Goal: Find specific page/section: Find specific page/section

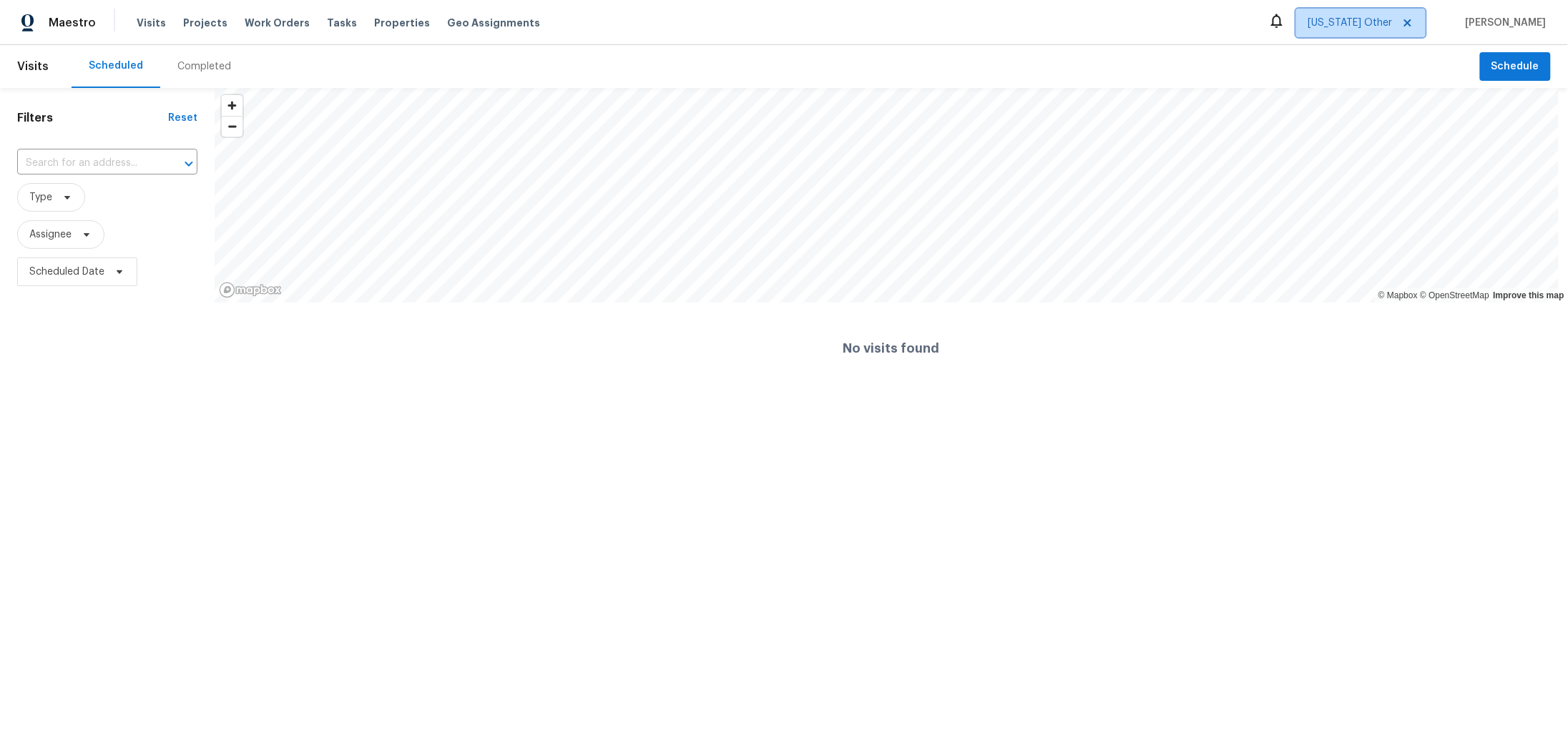
click at [1308, 19] on span "[US_STATE] Other" at bounding box center [1350, 23] width 85 height 14
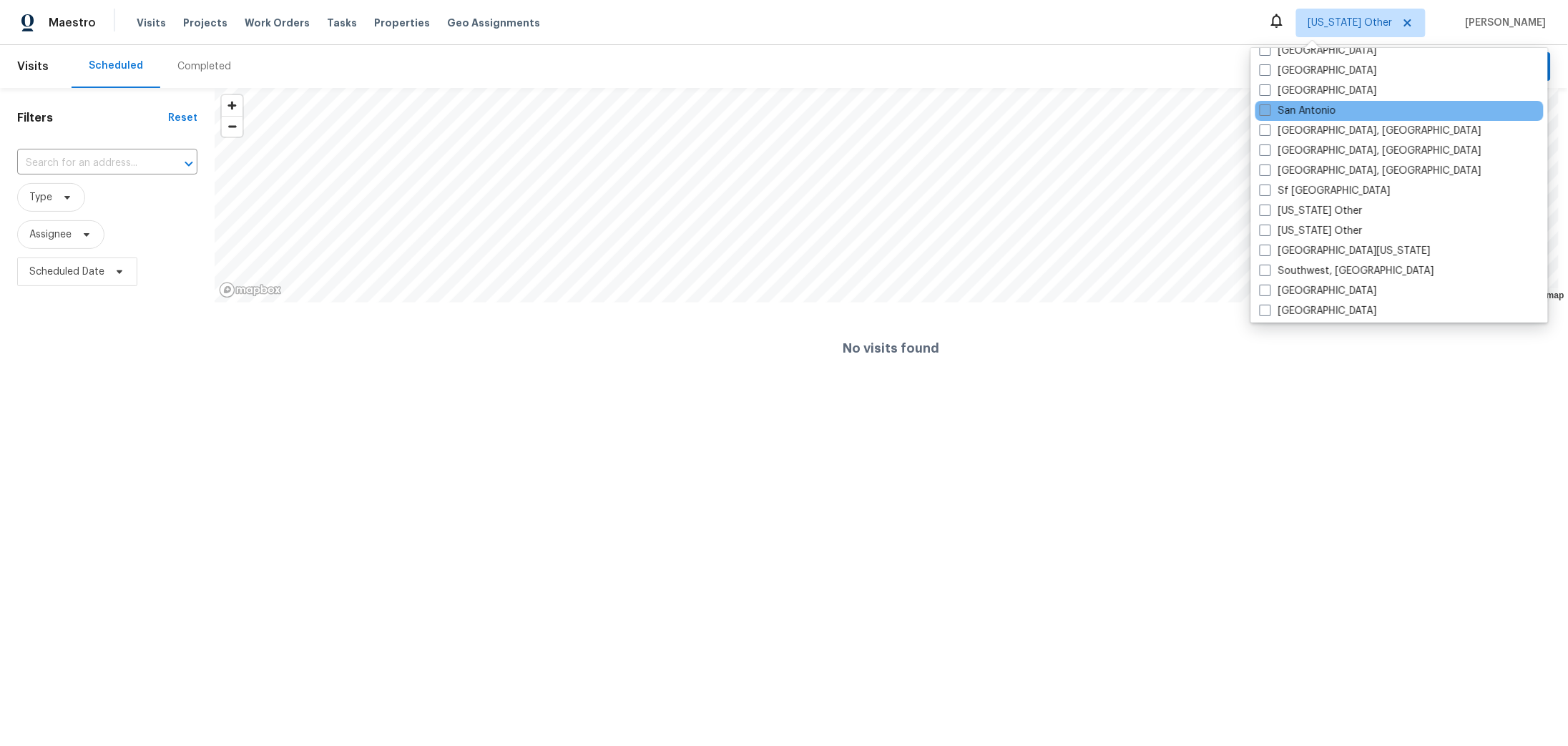
scroll to position [2268, 0]
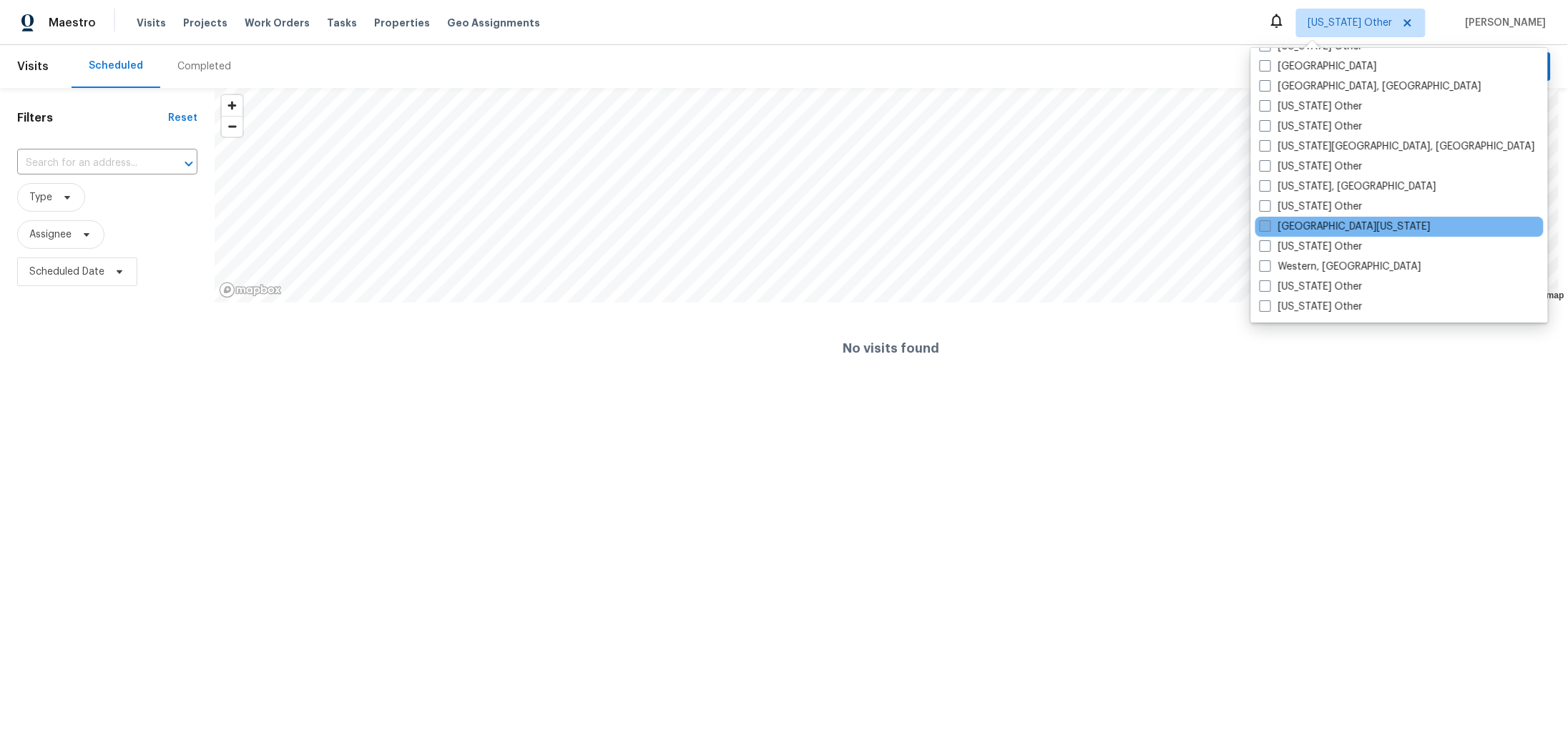
click at [1301, 234] on label "[GEOGRAPHIC_DATA][US_STATE]" at bounding box center [1345, 227] width 171 height 14
click at [1269, 229] on input "[GEOGRAPHIC_DATA][US_STATE]" at bounding box center [1264, 224] width 9 height 9
checkbox input "true"
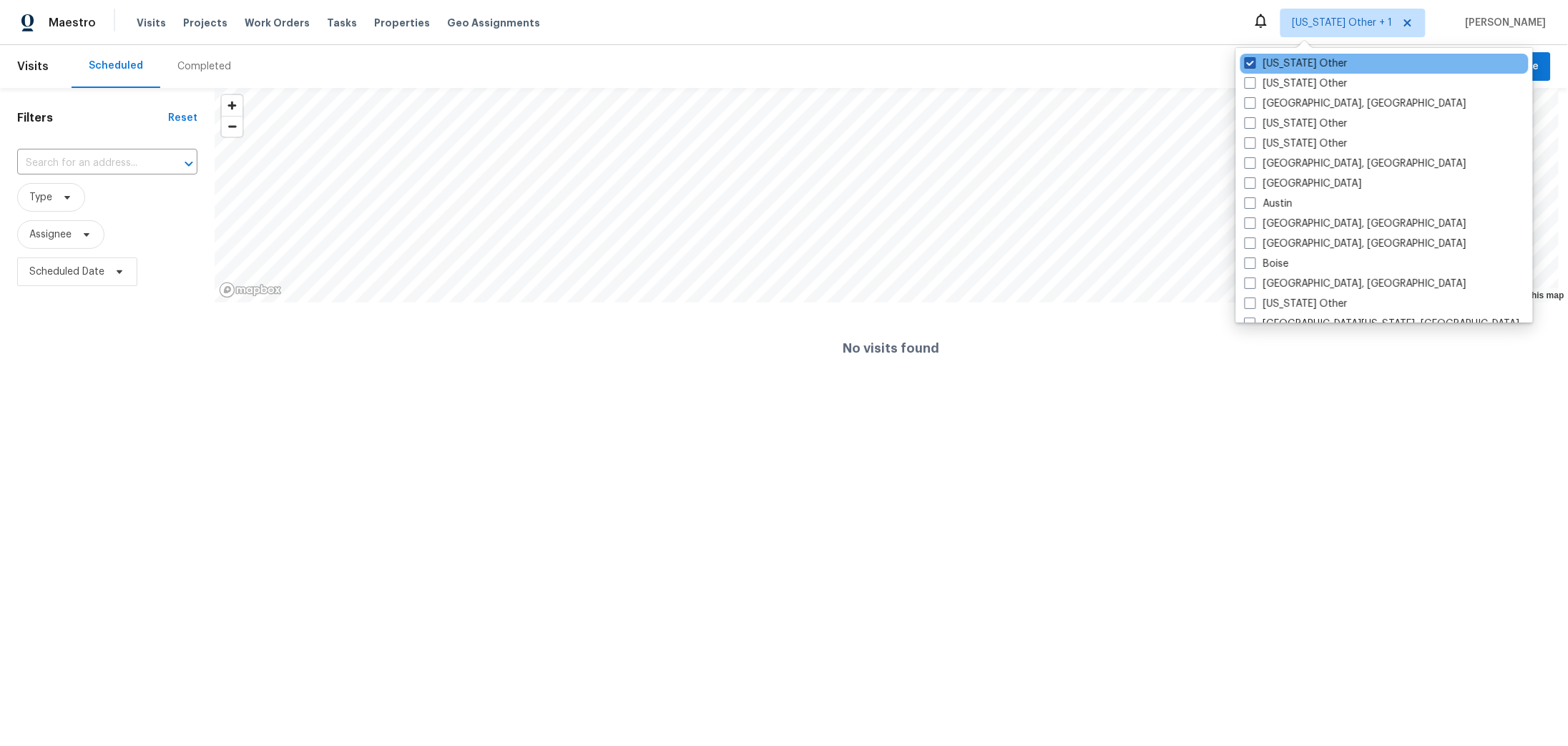
click at [1256, 71] on label "[US_STATE] Other" at bounding box center [1297, 64] width 103 height 14
click at [1254, 66] on input "[US_STATE] Other" at bounding box center [1249, 61] width 9 height 9
checkbox input "false"
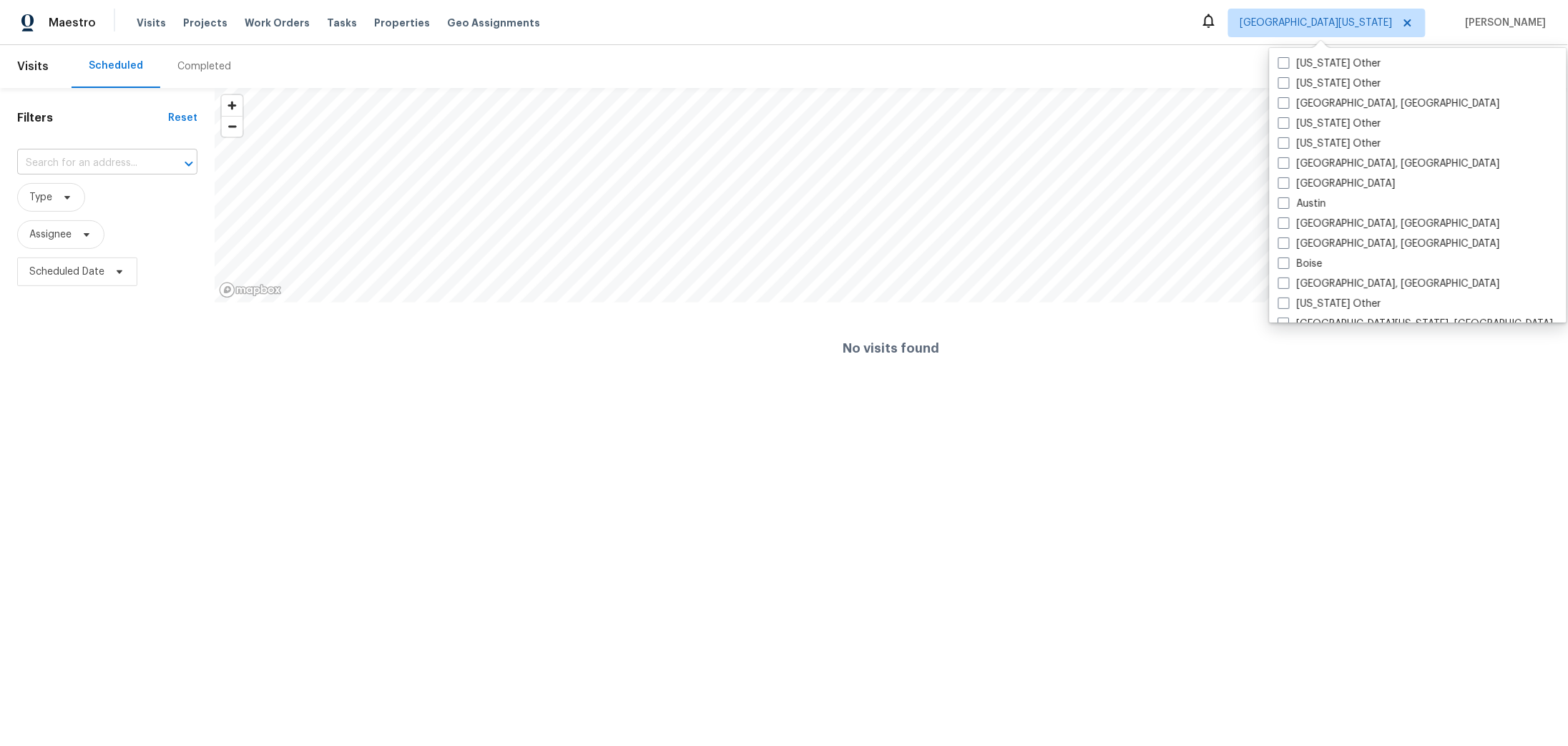
click at [104, 175] on input "text" at bounding box center [87, 163] width 140 height 22
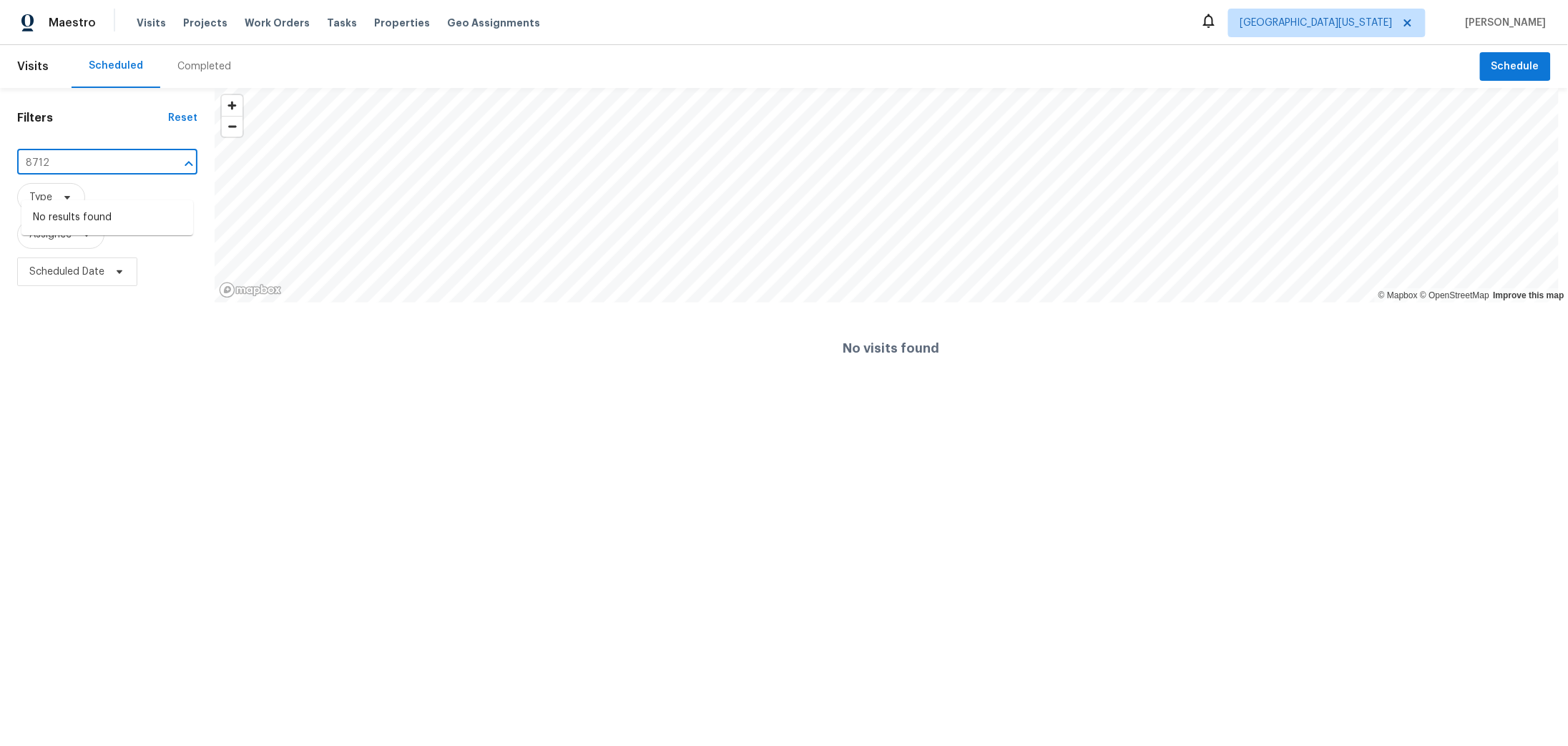
type input "8712"
click at [1289, 26] on span "[GEOGRAPHIC_DATA][US_STATE]" at bounding box center [1315, 23] width 152 height 14
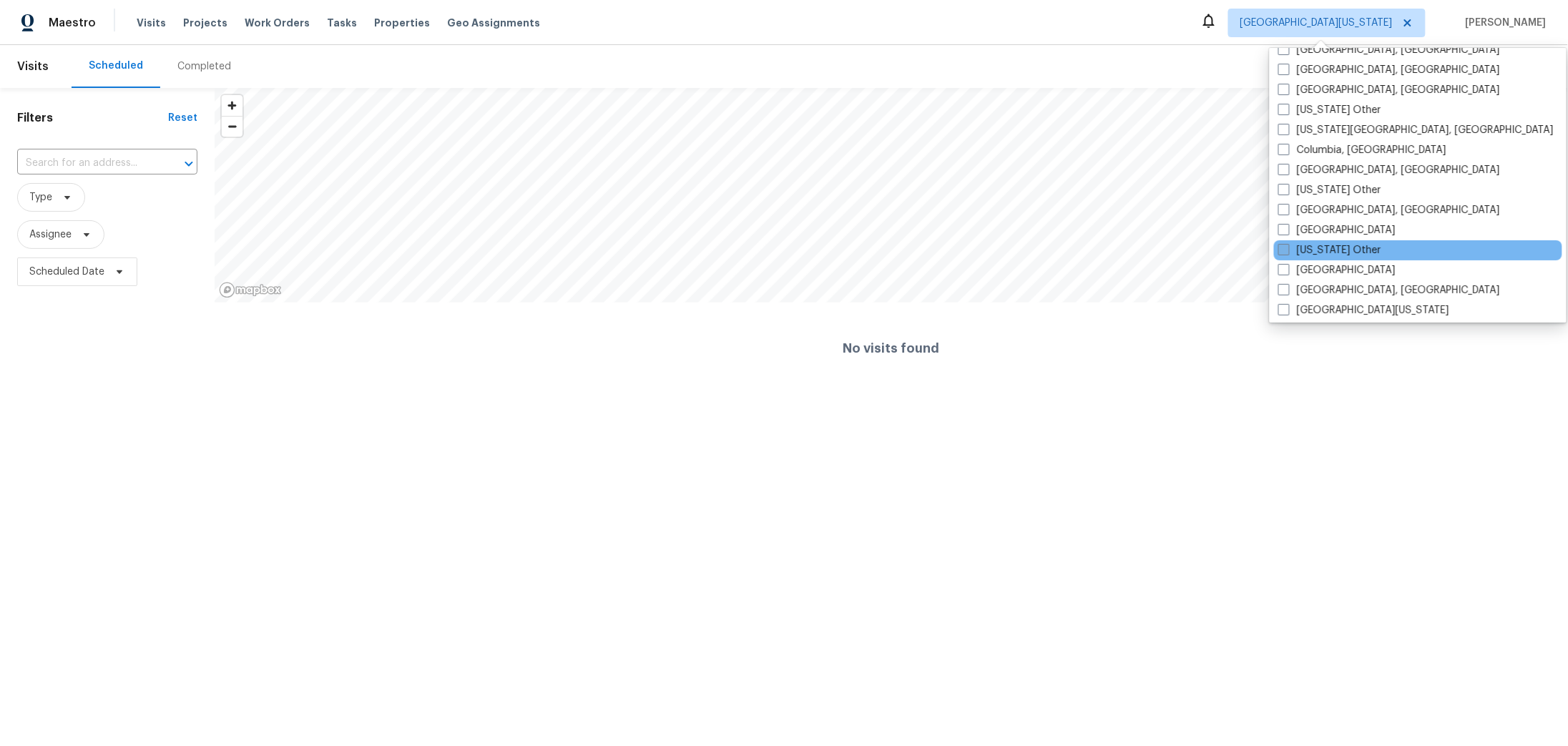
scroll to position [493, 0]
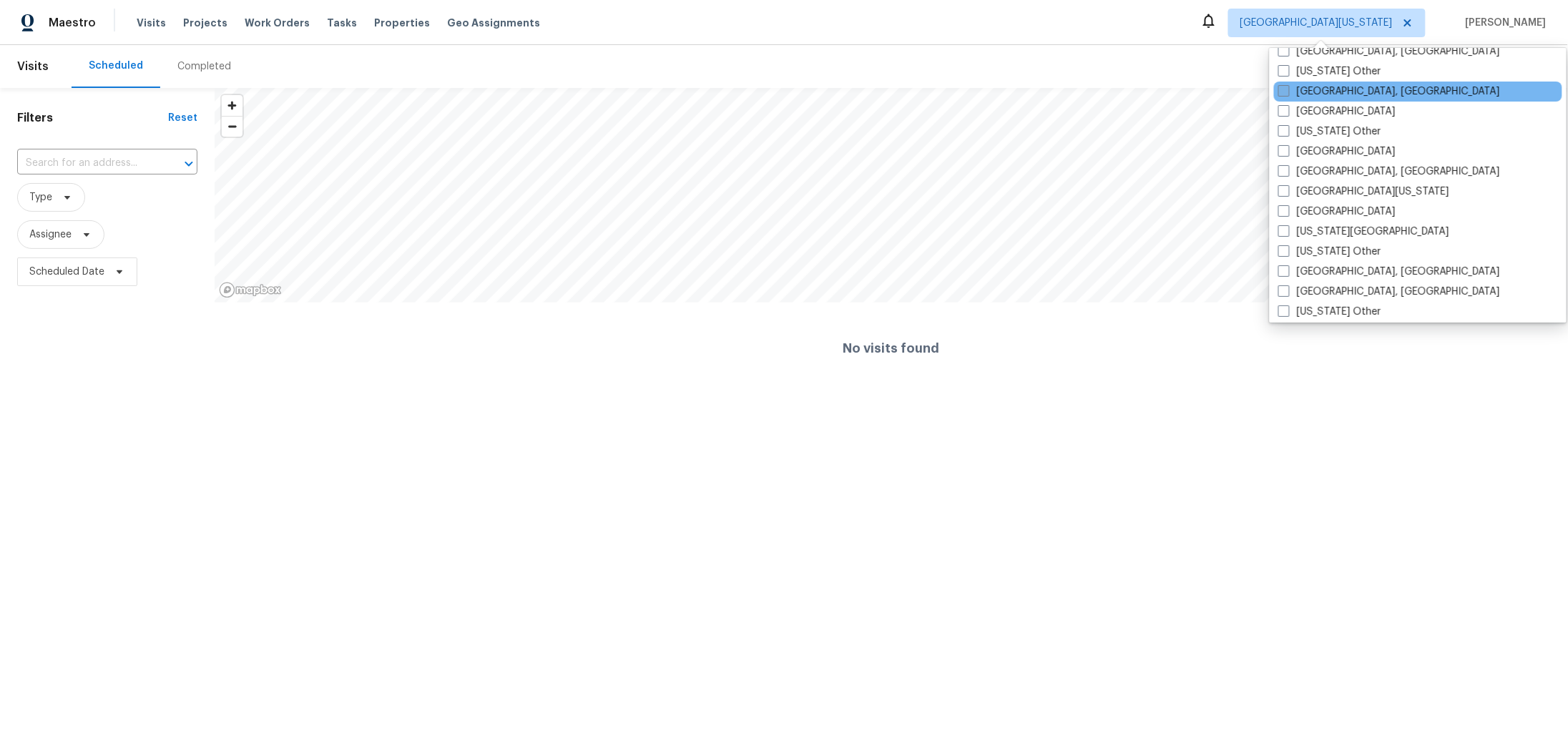
click at [1289, 96] on span at bounding box center [1285, 92] width 12 height 12
click at [1288, 93] on input "[GEOGRAPHIC_DATA], [GEOGRAPHIC_DATA]" at bounding box center [1283, 89] width 9 height 9
checkbox input "true"
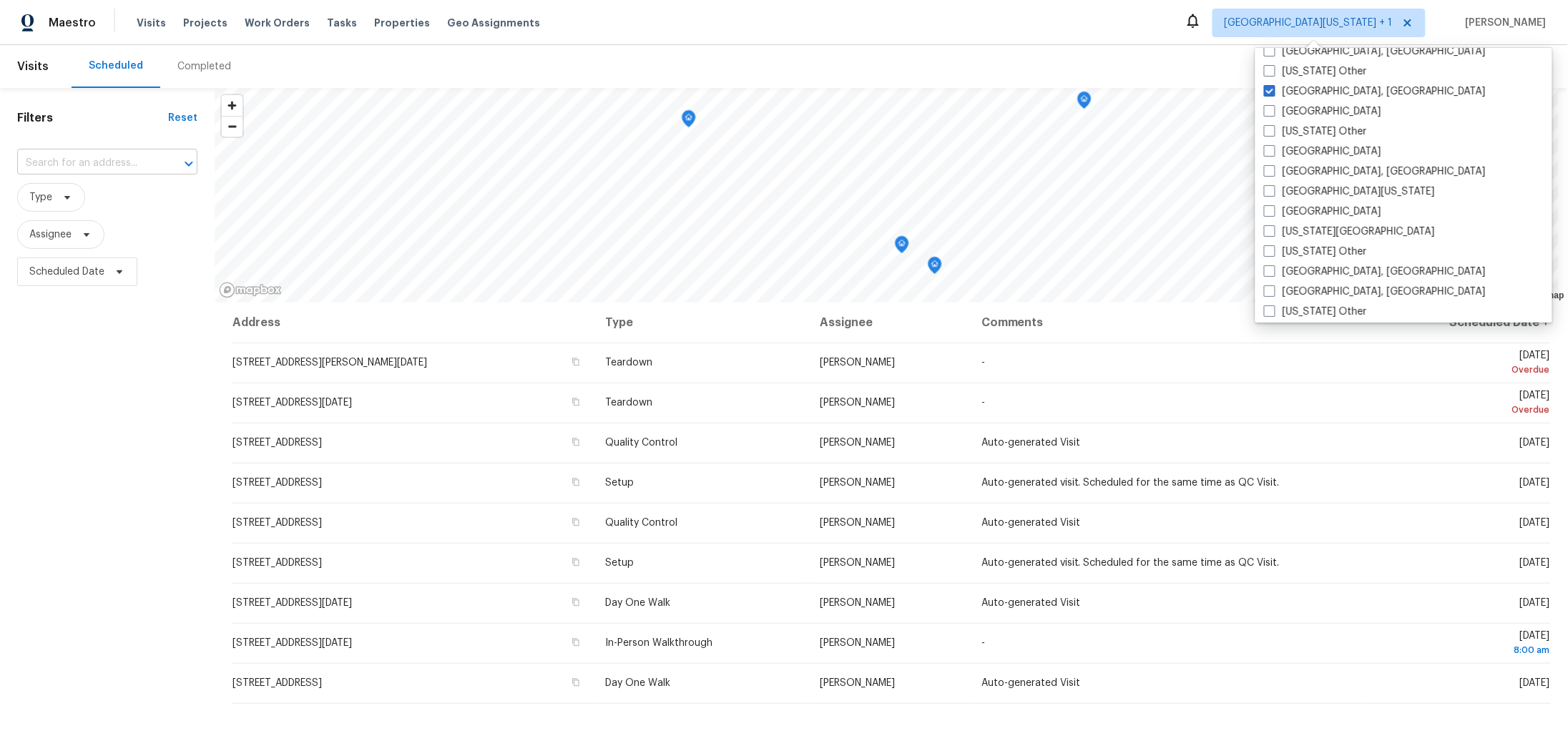
click at [136, 175] on input "text" at bounding box center [87, 163] width 140 height 22
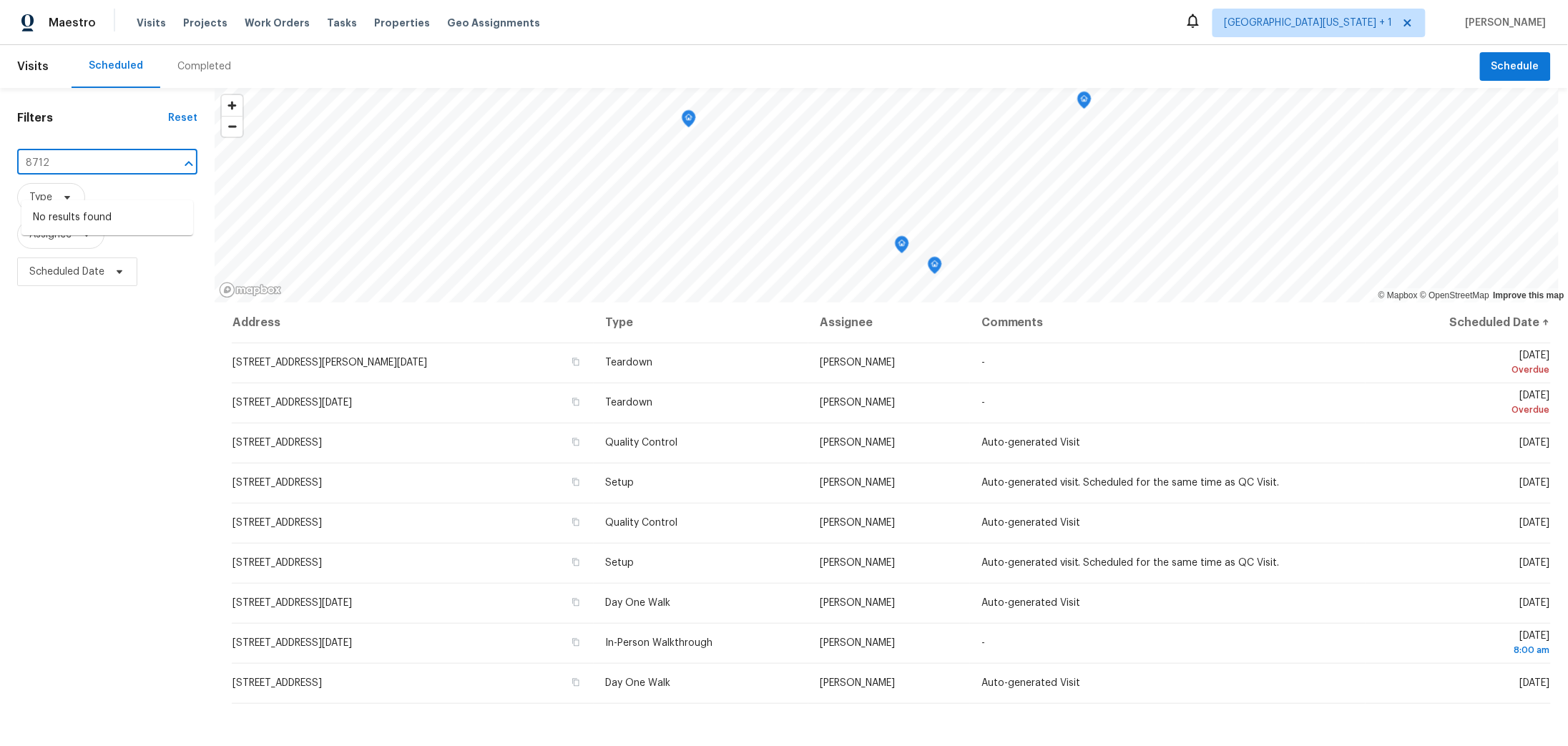
type input "8712"
click at [1294, 22] on span "[GEOGRAPHIC_DATA][US_STATE] + 1" at bounding box center [1308, 23] width 168 height 14
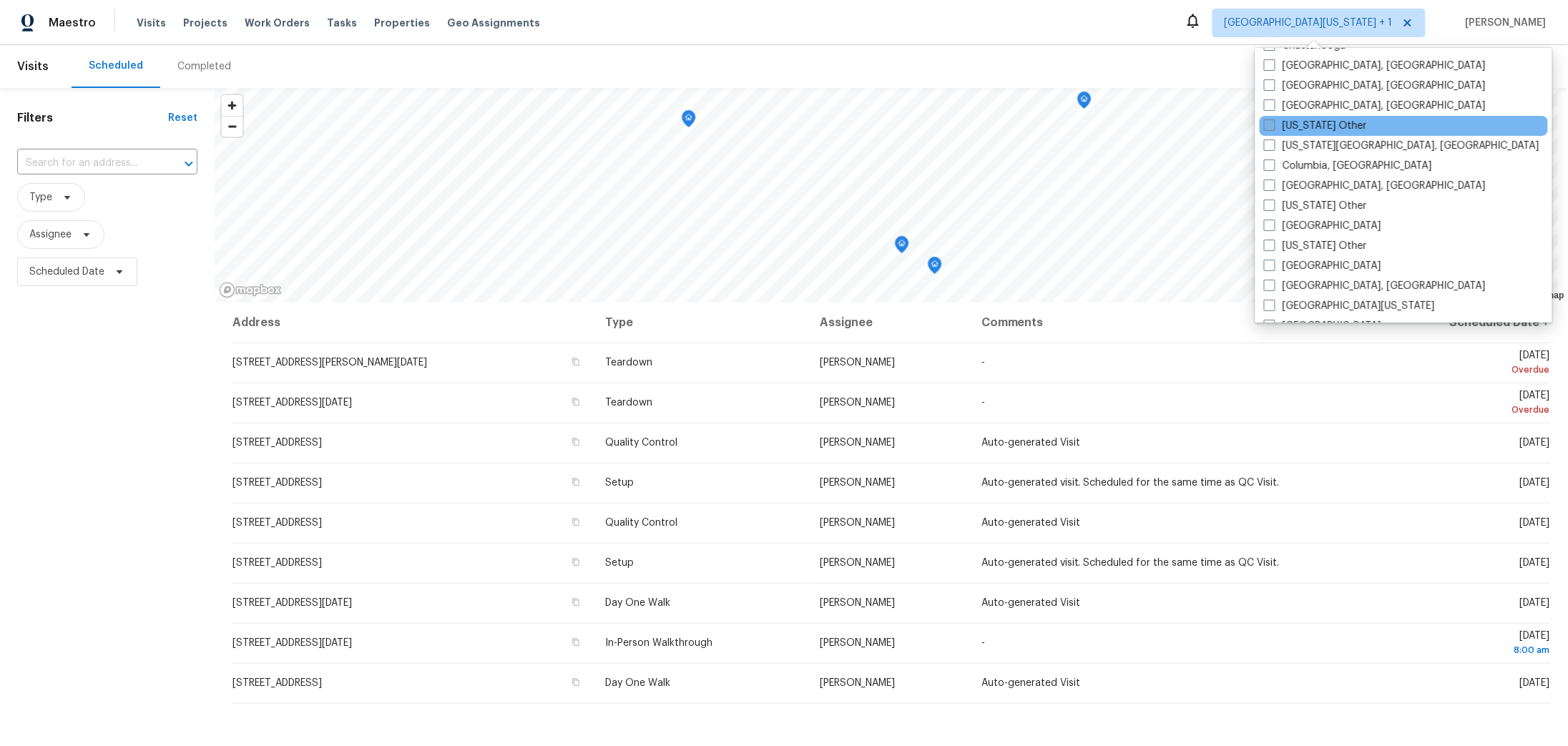
scroll to position [490, 0]
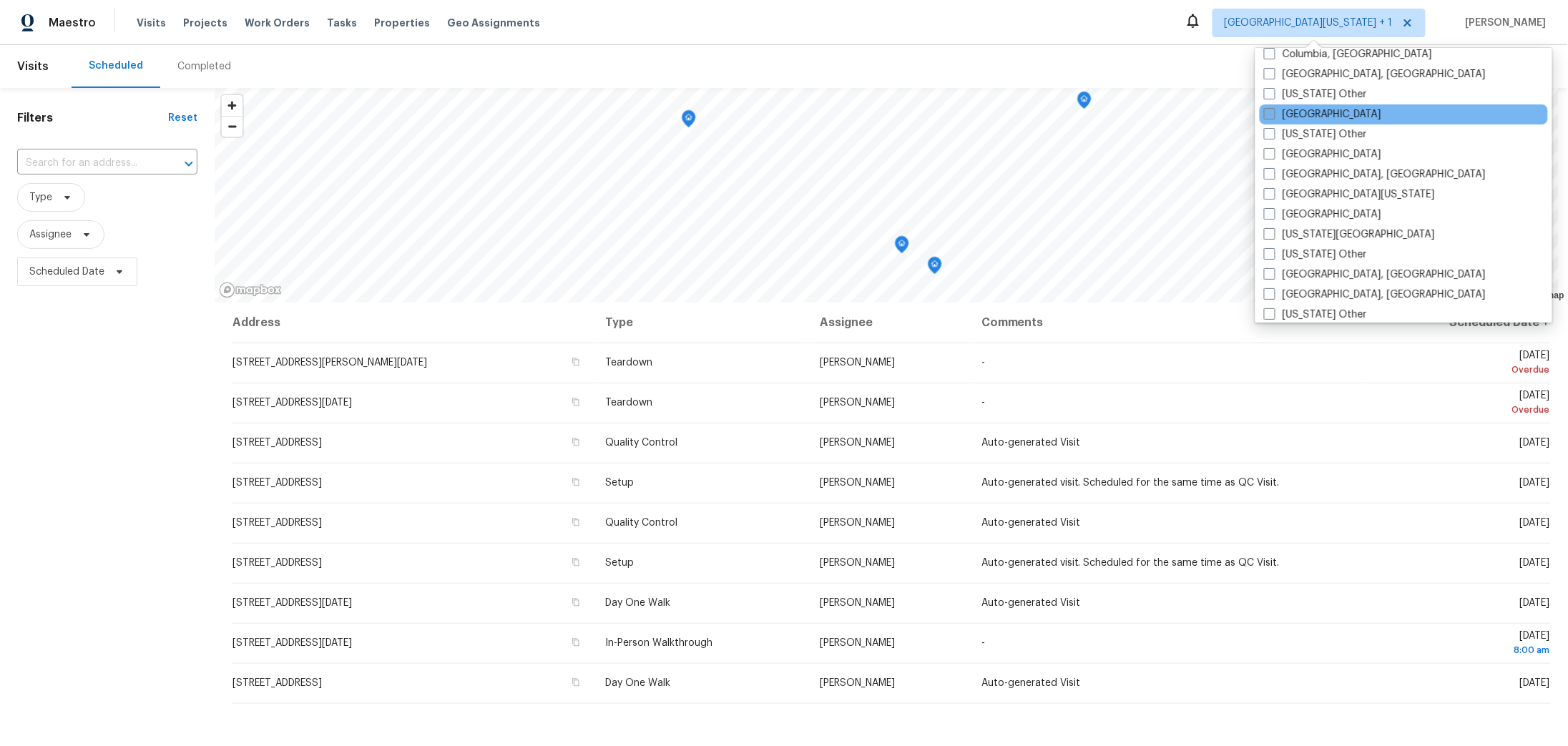
click at [1273, 119] on span at bounding box center [1270, 114] width 12 height 12
click at [1273, 116] on input "[GEOGRAPHIC_DATA]" at bounding box center [1268, 111] width 9 height 9
checkbox input "true"
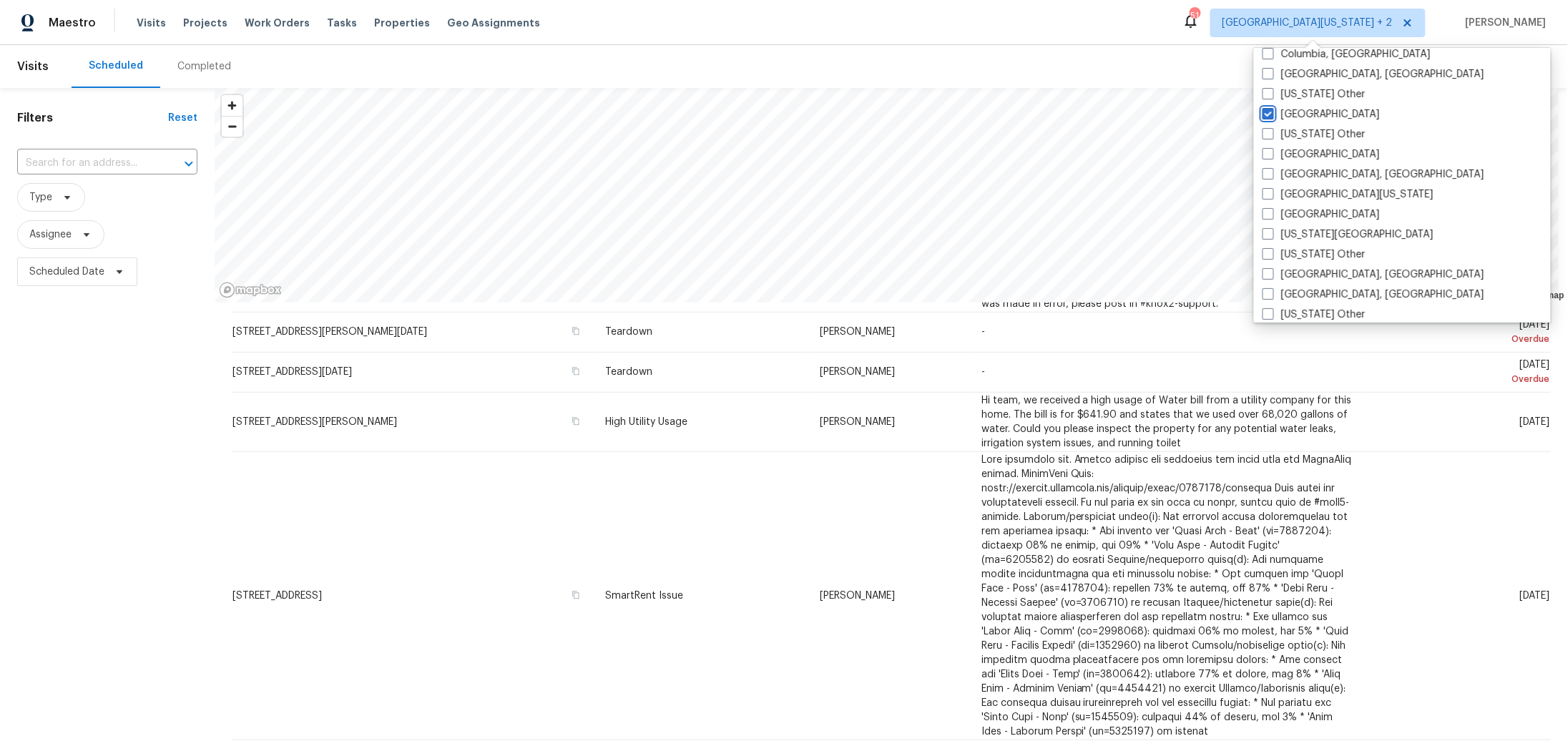
scroll to position [355, 0]
click at [127, 175] on input "text" at bounding box center [87, 163] width 140 height 22
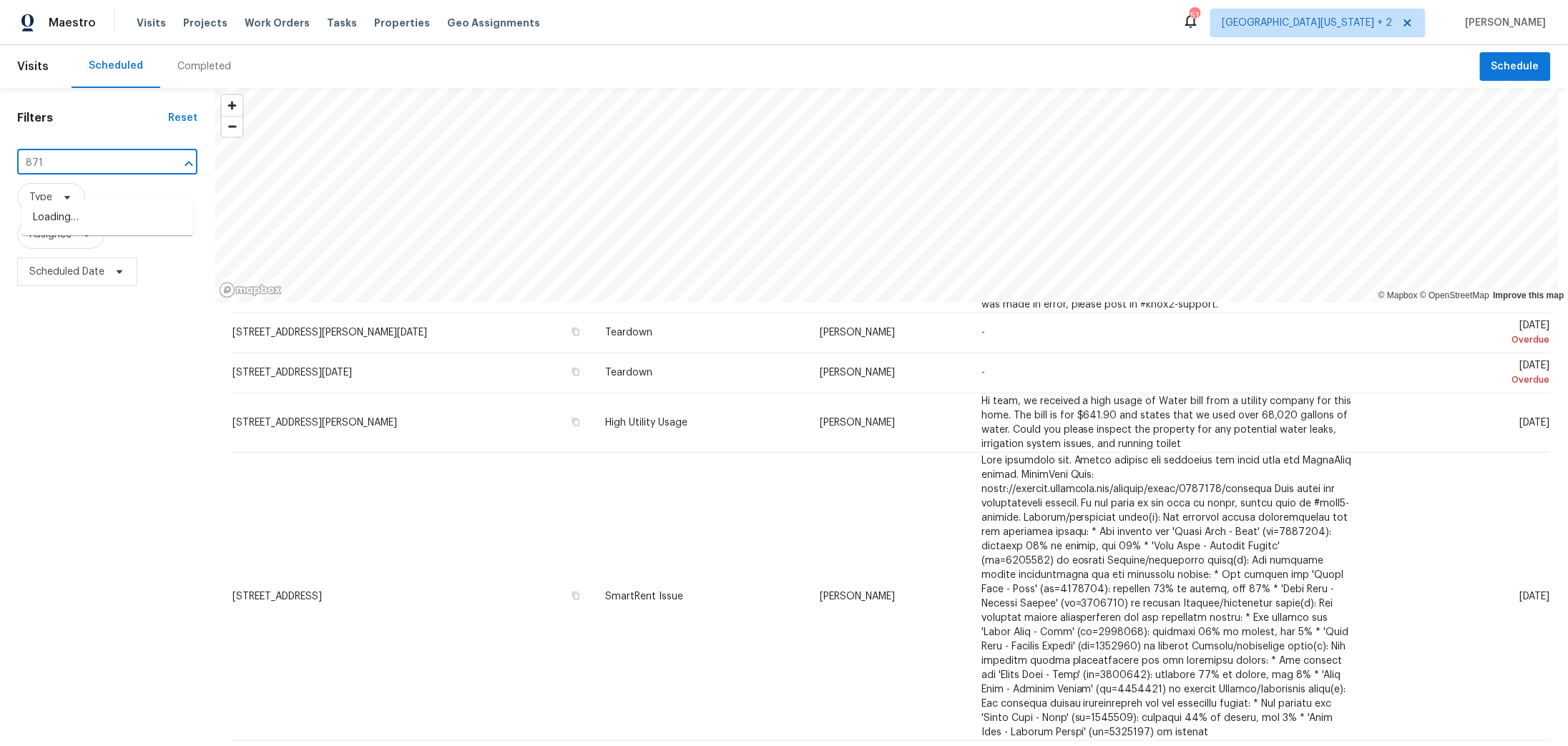
type input "8712"
click at [103, 277] on li "[STREET_ADDRESS]" at bounding box center [107, 266] width 172 height 24
